Goal: Task Accomplishment & Management: Use online tool/utility

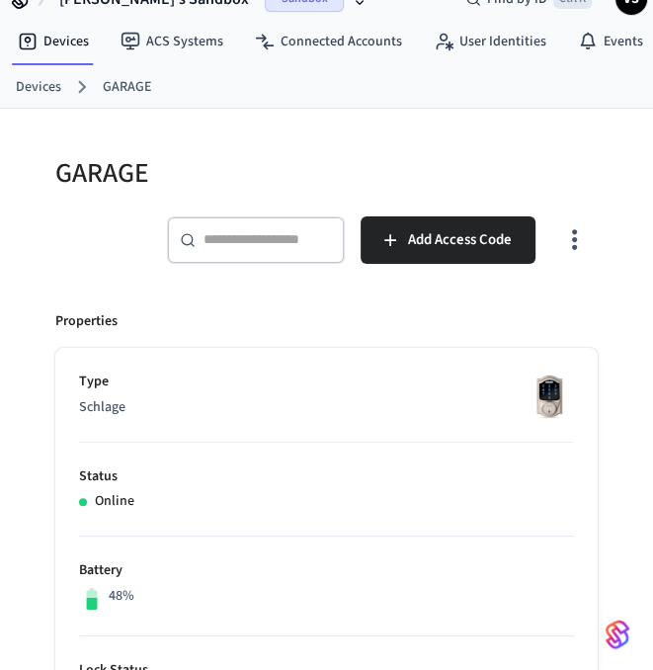
scroll to position [28, 0]
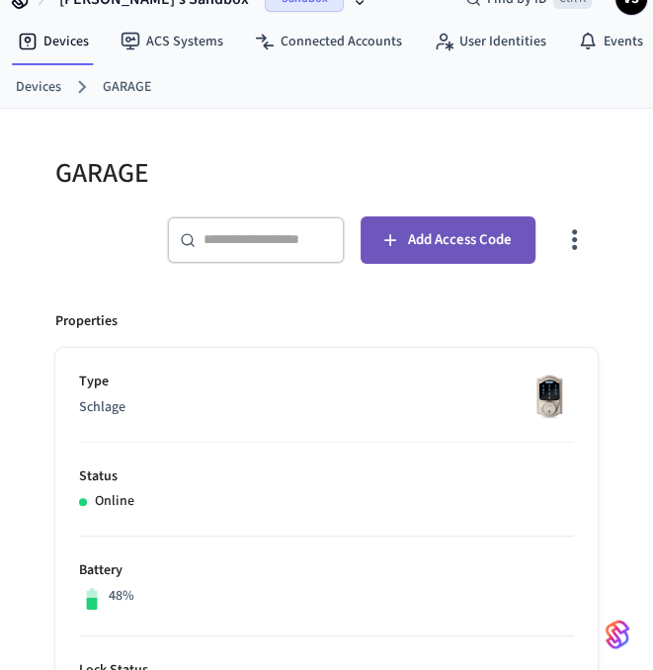
click at [422, 252] on button "Add Access Code" at bounding box center [448, 239] width 175 height 47
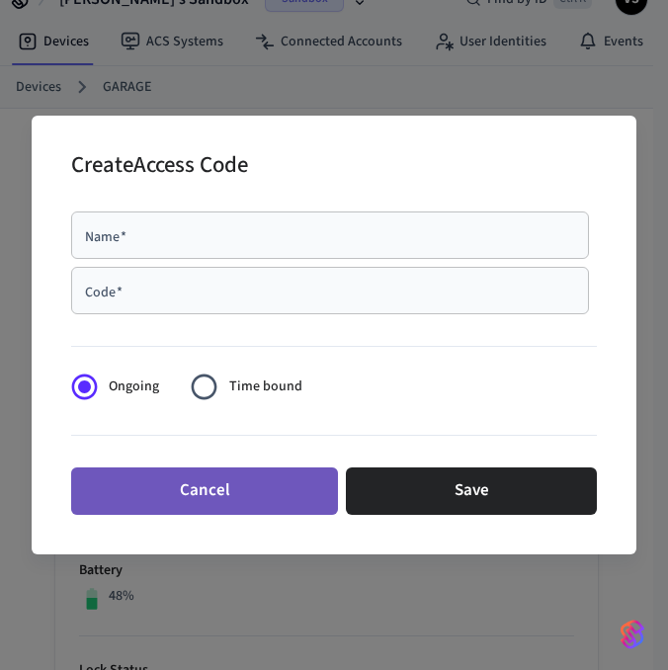
click at [308, 506] on button "Cancel" at bounding box center [204, 490] width 267 height 47
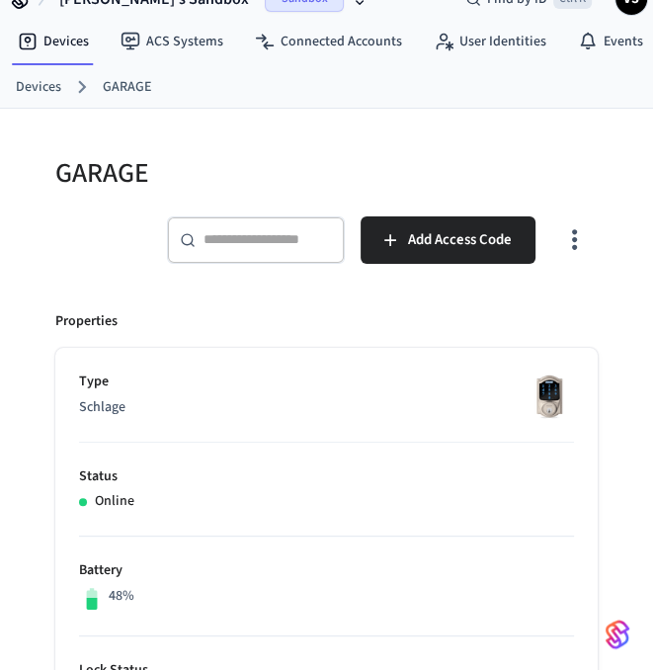
click at [145, 84] on link "GARAGE" at bounding box center [127, 87] width 48 height 21
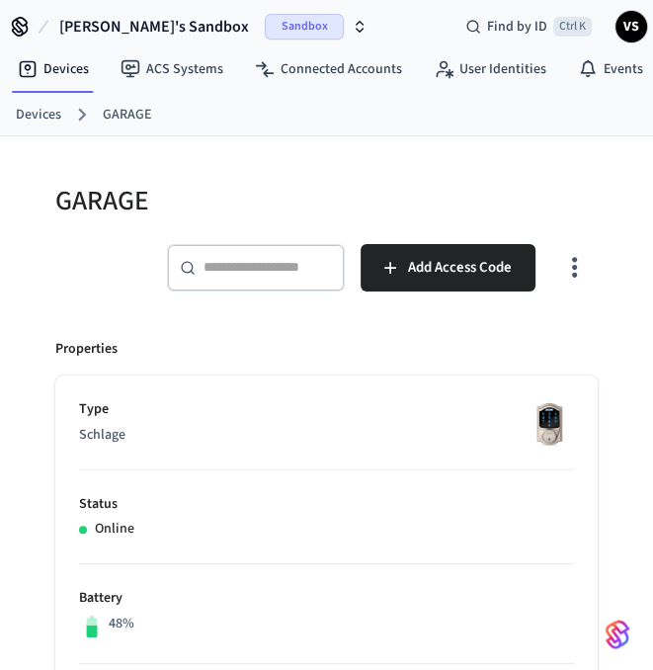
click at [32, 112] on link "Devices" at bounding box center [38, 115] width 45 height 21
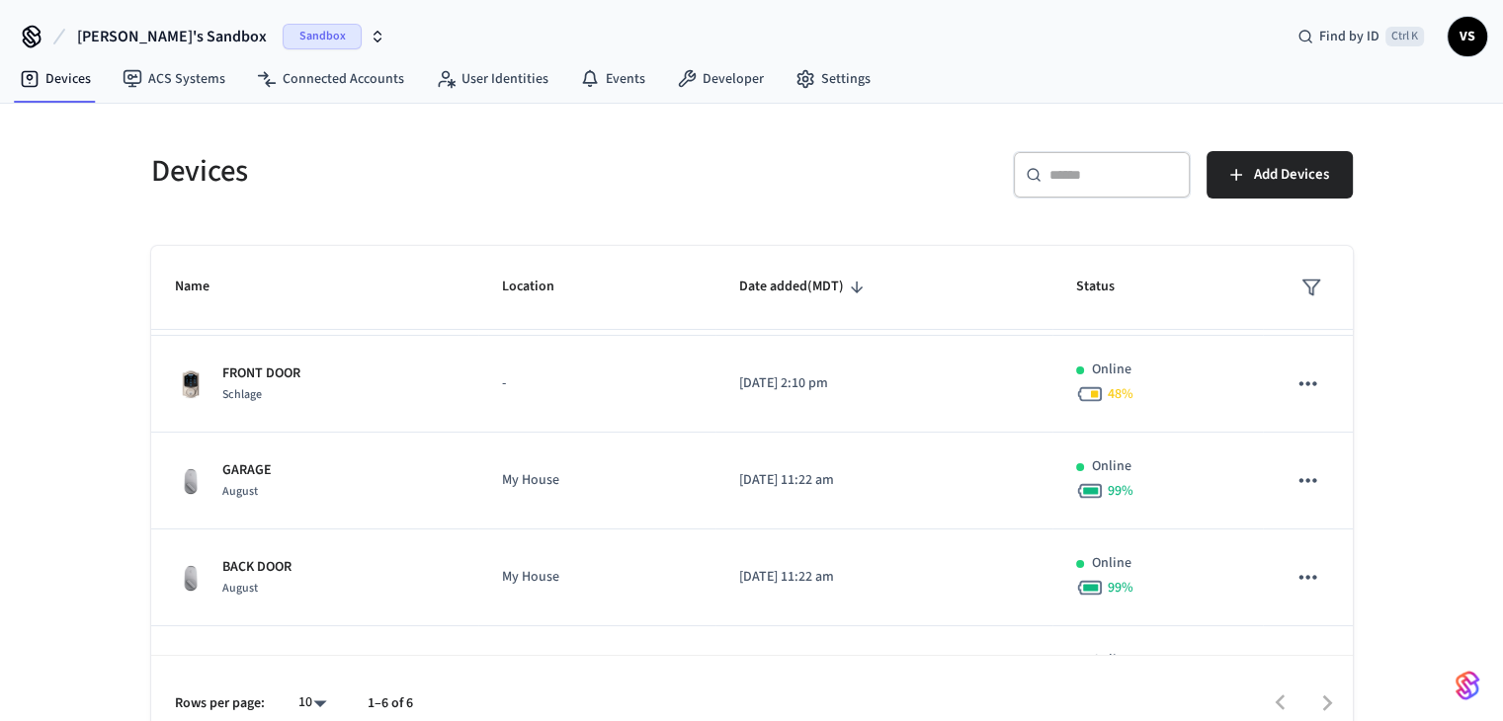
scroll to position [29, 0]
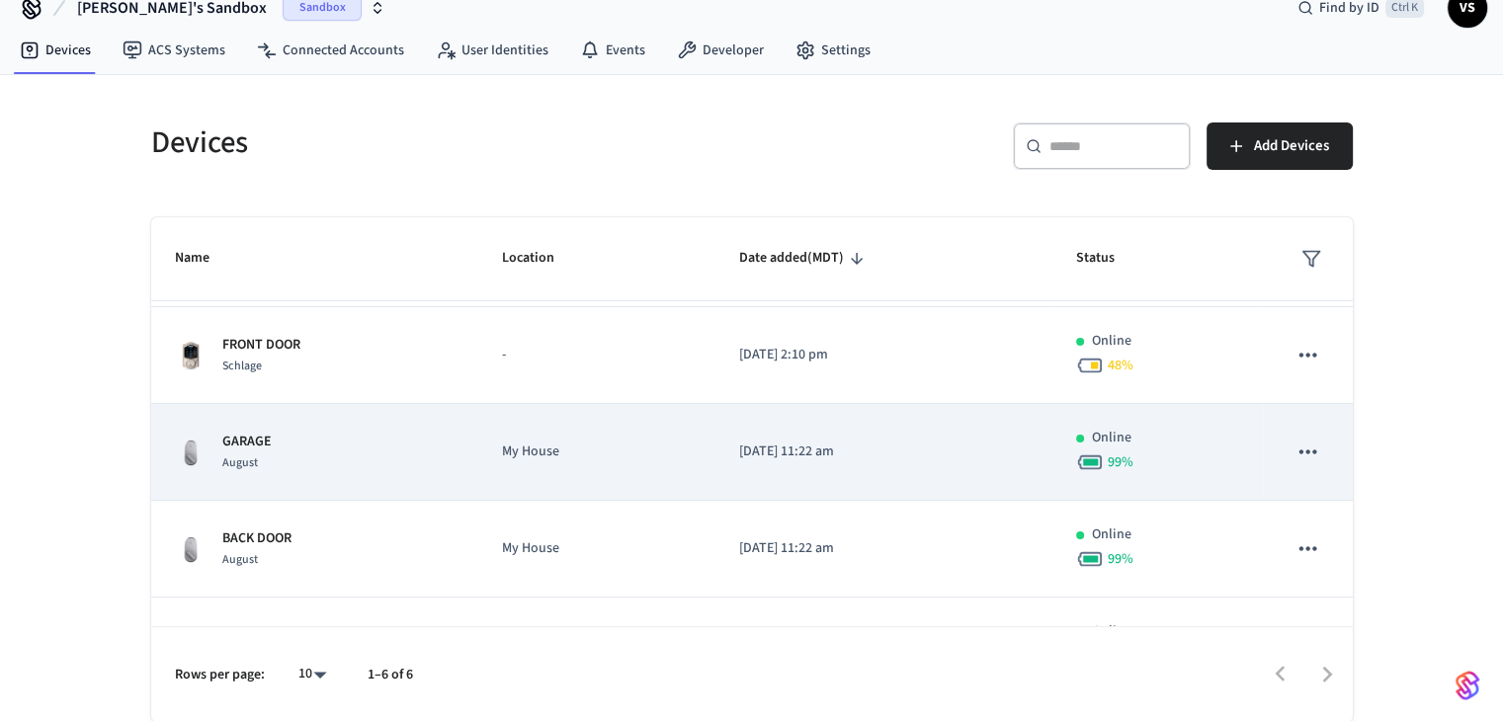
click at [257, 441] on p "GARAGE" at bounding box center [246, 442] width 49 height 21
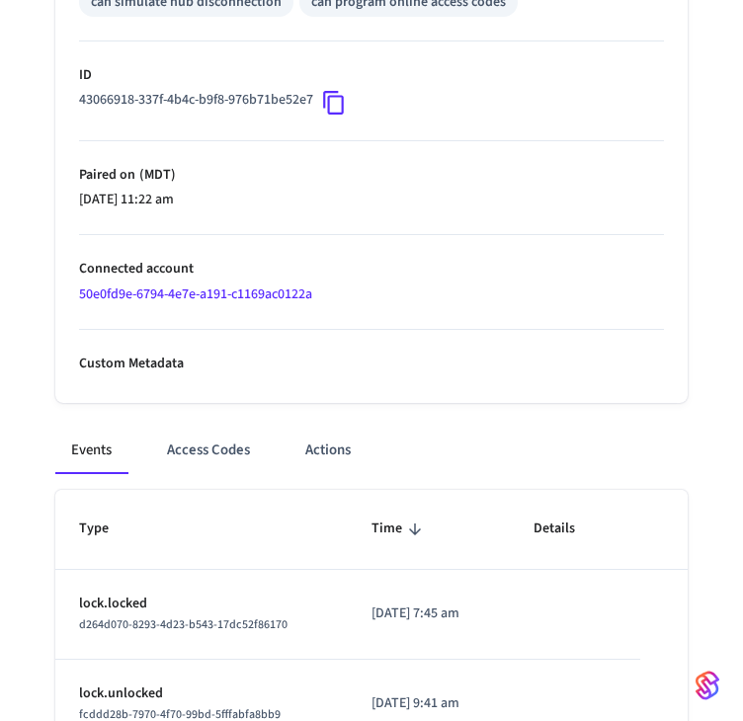
scroll to position [923, 0]
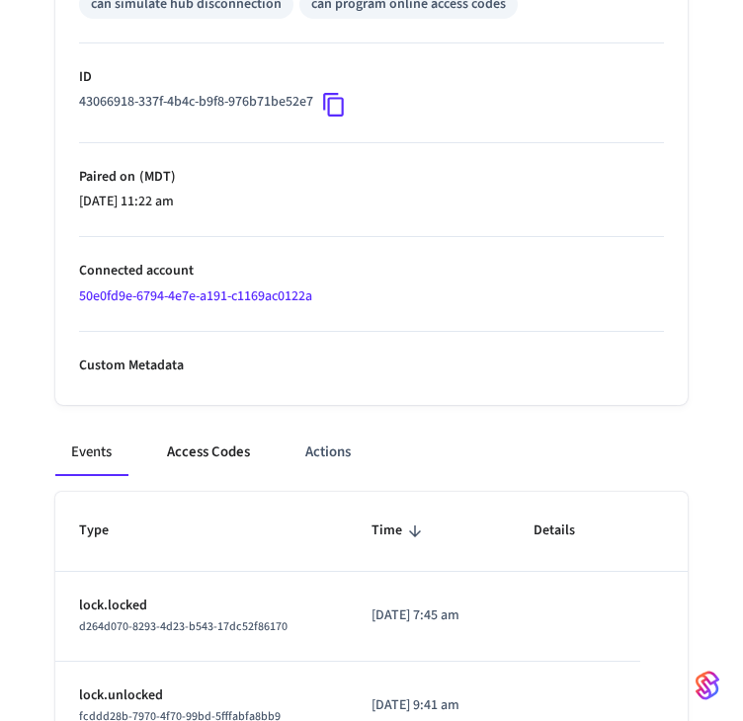
click at [205, 467] on button "Access Codes" at bounding box center [208, 452] width 115 height 47
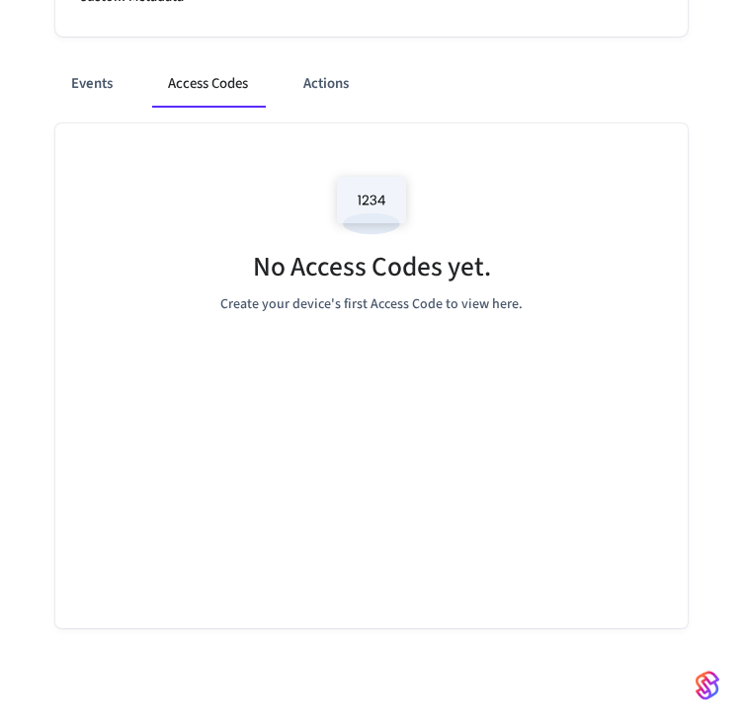
scroll to position [1289, 0]
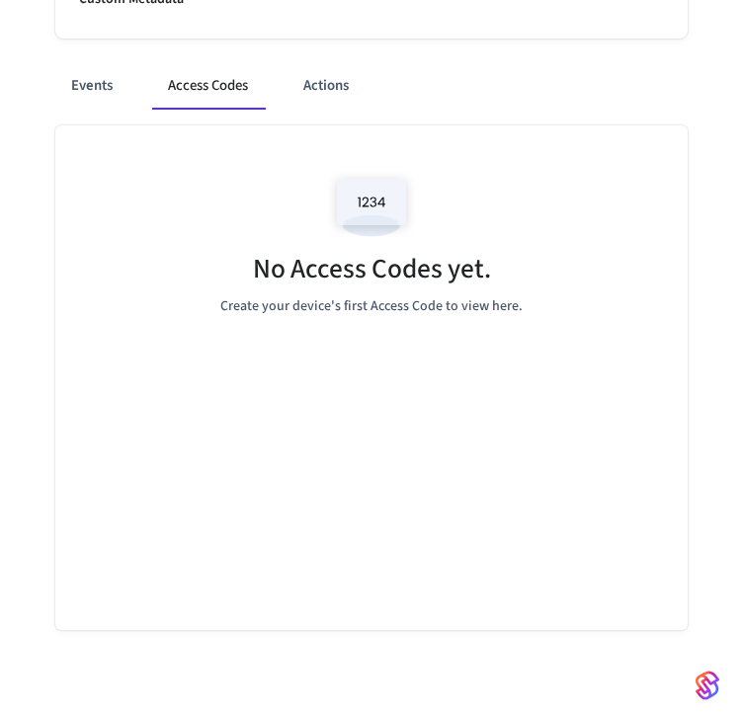
click at [395, 468] on div "No Access Codes yet. Create your device's first Access Code to view here." at bounding box center [371, 377] width 632 height 505
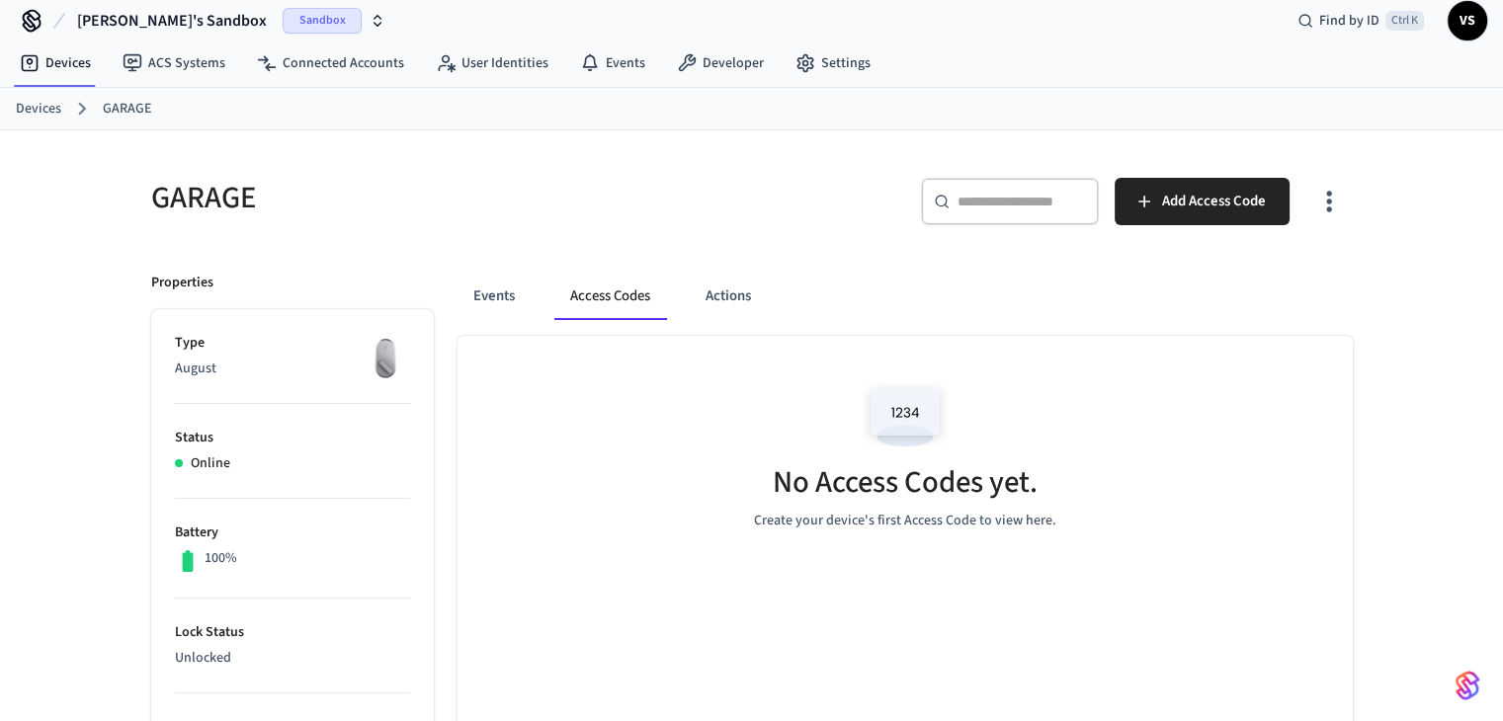
scroll to position [0, 0]
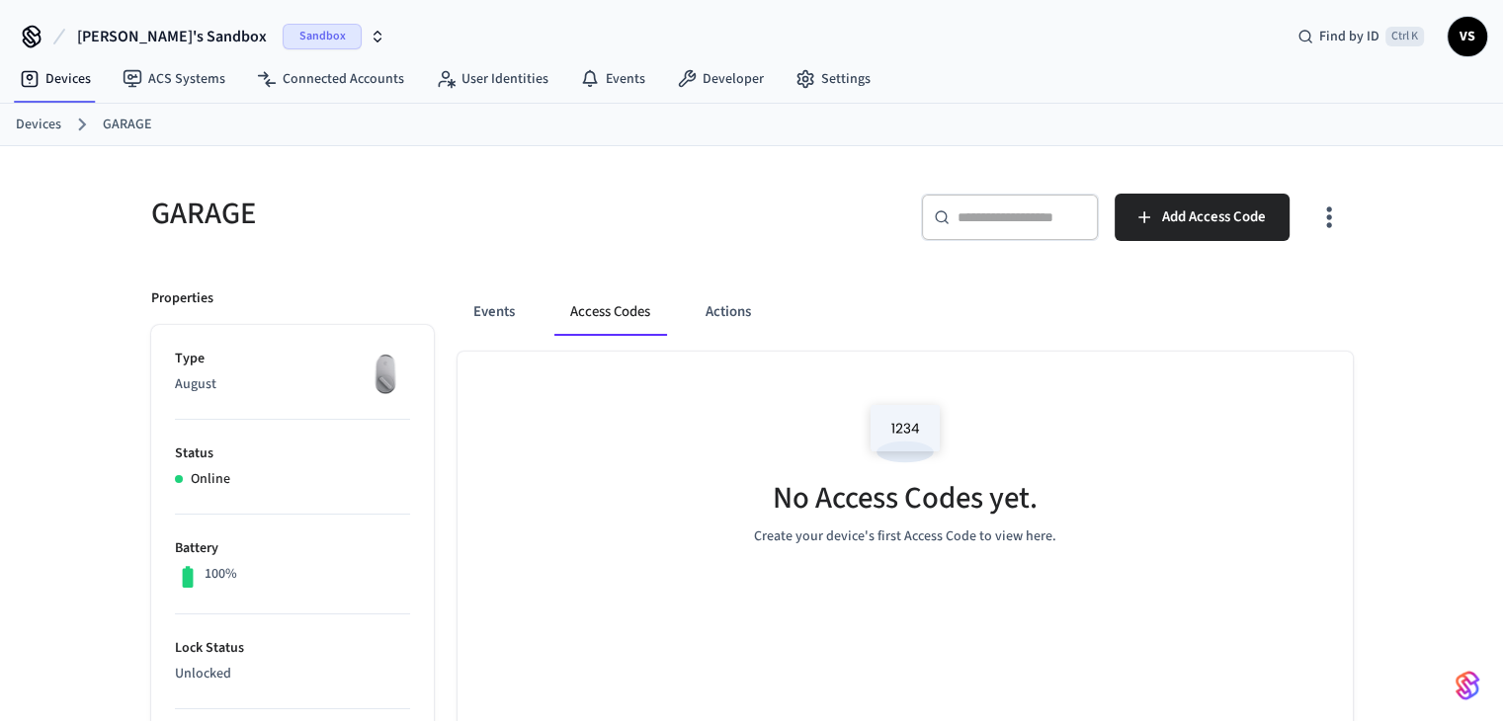
click at [58, 123] on link "Devices" at bounding box center [38, 125] width 45 height 21
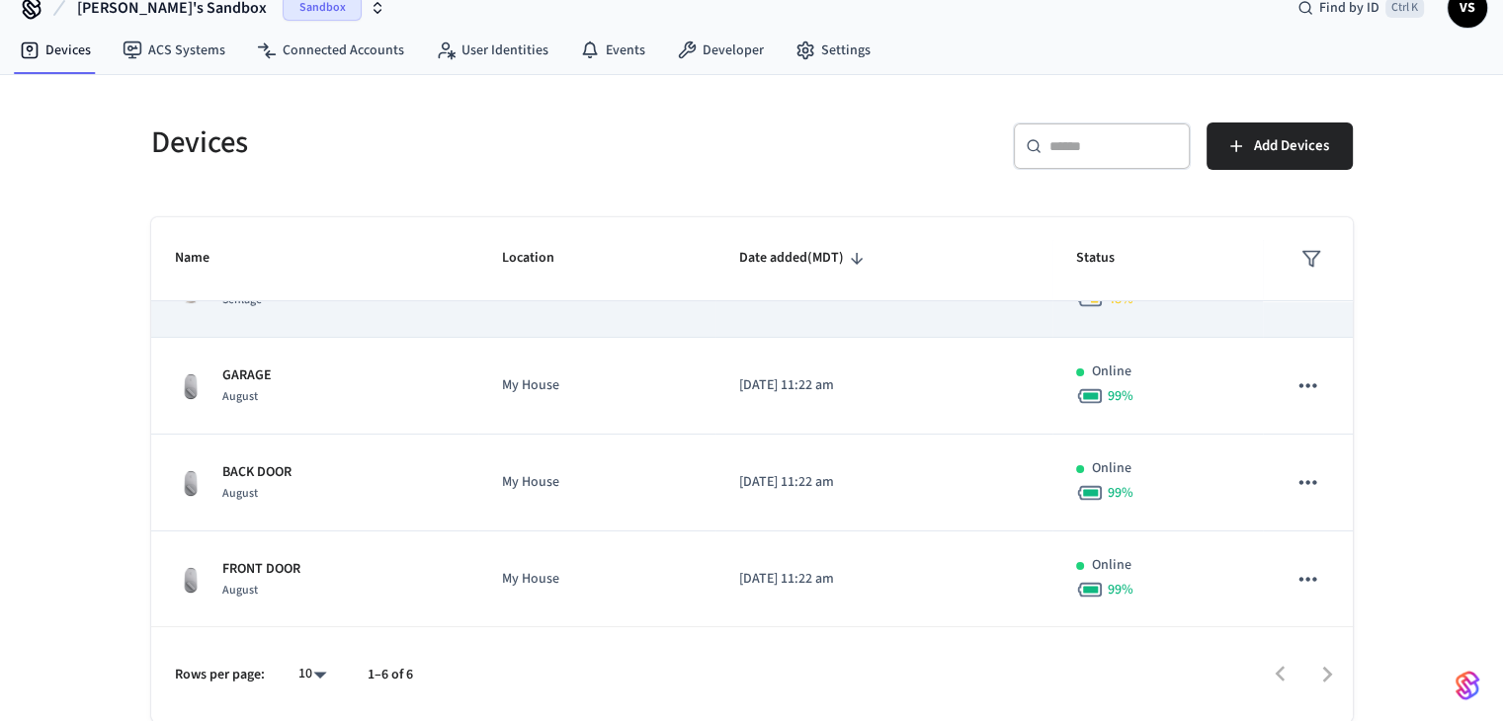
scroll to position [254, 0]
